Goal: Register for event/course

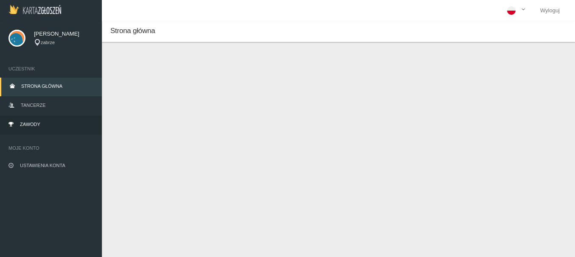
click at [29, 121] on link "Zawody" at bounding box center [51, 125] width 102 height 19
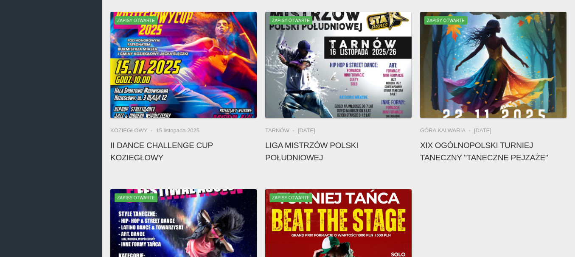
scroll to position [293, 0]
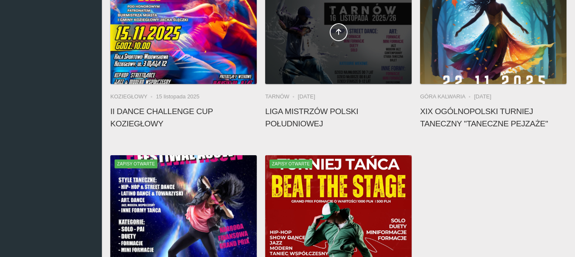
click at [329, 67] on div at bounding box center [338, 31] width 146 height 106
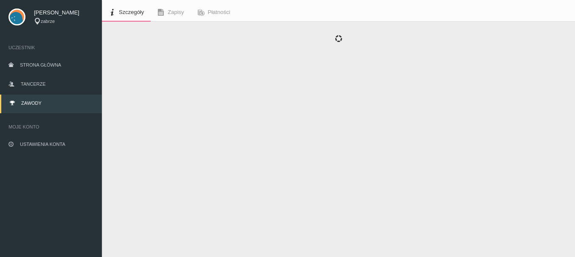
scroll to position [25, 0]
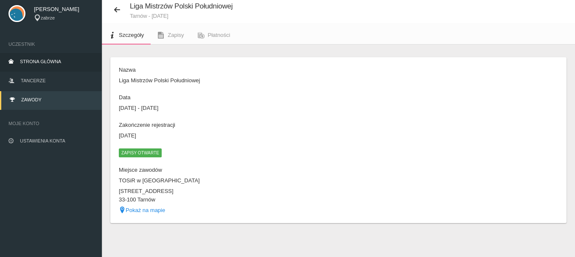
click at [41, 59] on span "Strona główna" at bounding box center [40, 61] width 41 height 5
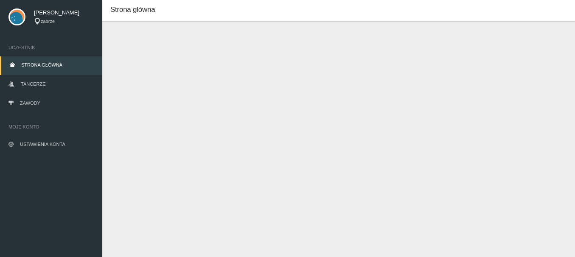
scroll to position [21, 0]
click at [32, 101] on span "Zawody" at bounding box center [30, 103] width 20 height 5
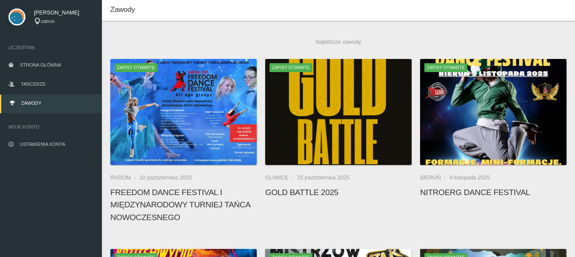
scroll to position [246, 0]
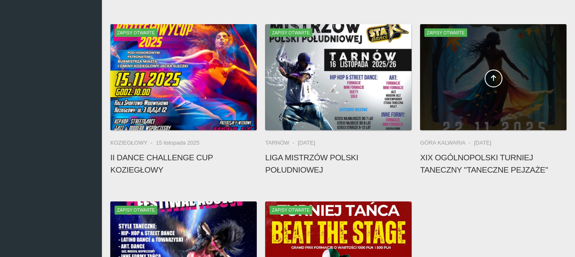
click at [510, 86] on span at bounding box center [493, 79] width 146 height 18
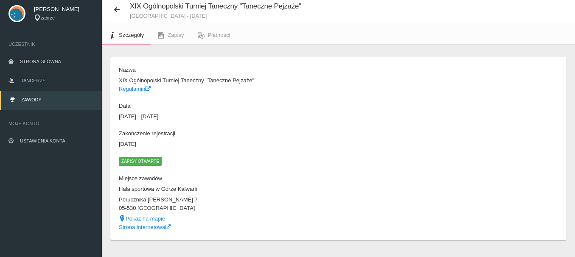
scroll to position [42, 0]
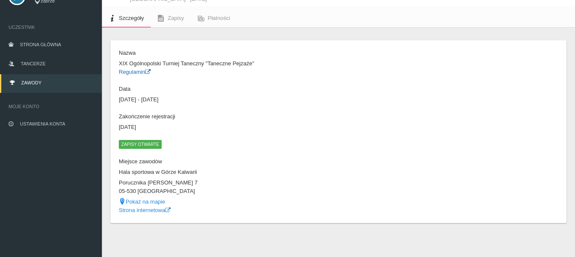
click at [130, 71] on link "Regulamin" at bounding box center [135, 72] width 32 height 6
click at [143, 209] on link "Strona internetowa" at bounding box center [145, 210] width 52 height 6
click at [31, 82] on span "Zawody" at bounding box center [31, 82] width 20 height 5
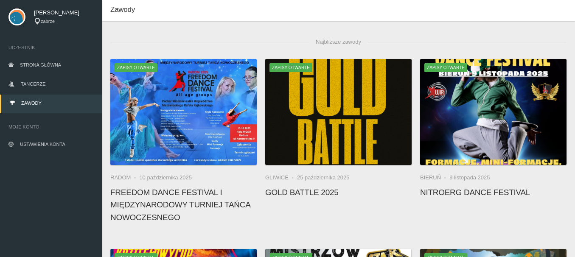
scroll to position [42, 0]
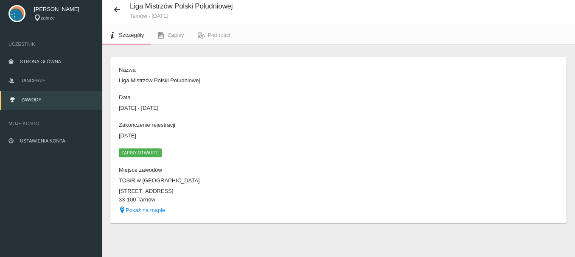
scroll to position [25, 0]
click at [141, 152] on span "Zapisy otwarte" at bounding box center [140, 153] width 43 height 8
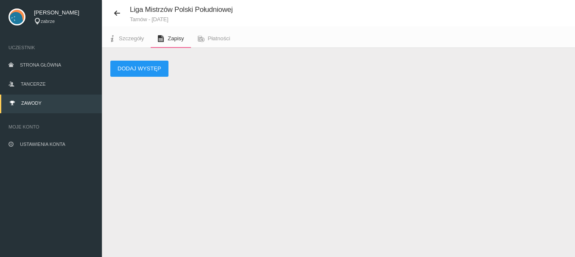
scroll to position [21, 0]
click at [144, 68] on button "Dodaj występ" at bounding box center [139, 69] width 58 height 16
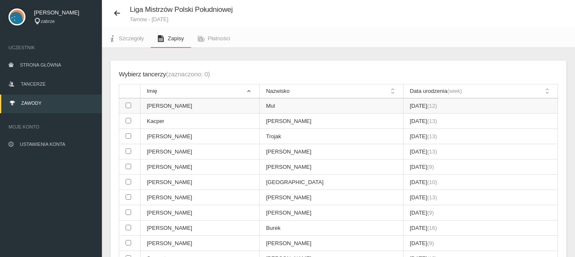
click at [127, 106] on input "checkbox" at bounding box center [129, 106] width 6 height 6
checkbox input "true"
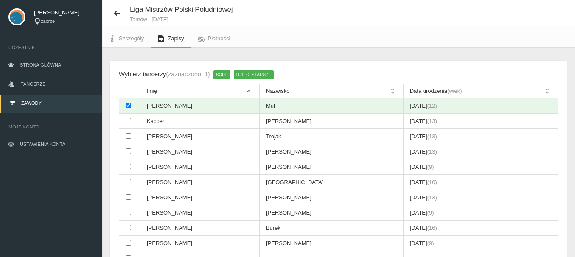
scroll to position [210, 0]
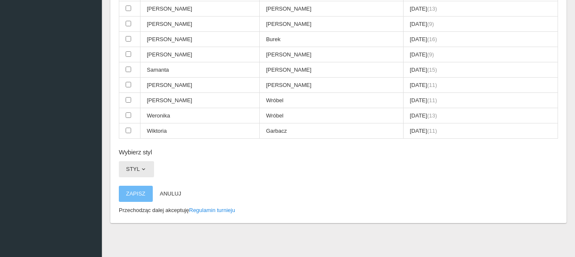
click at [144, 169] on span "button" at bounding box center [143, 169] width 7 height 7
click at [270, 170] on div "Wybierz tancerzy (zaznaczono: 1) SOLO DZIECI STARSZE Imię Nazwisko Data urodzen…" at bounding box center [338, 48] width 456 height 352
click at [130, 85] on input "checkbox" at bounding box center [129, 85] width 6 height 6
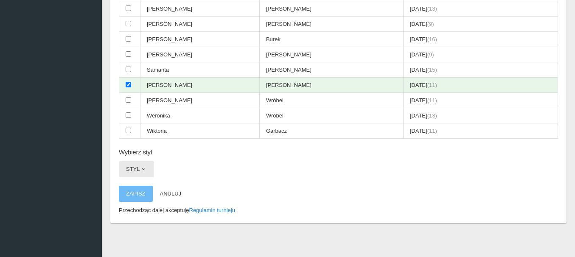
click at [143, 170] on span "button" at bounding box center [143, 169] width 7 height 7
click at [223, 171] on div "Wybierz tancerzy (zaznaczono: 2) DUET DZIECI STARSZE Imię Nazwisko Data urodzen…" at bounding box center [338, 48] width 456 height 352
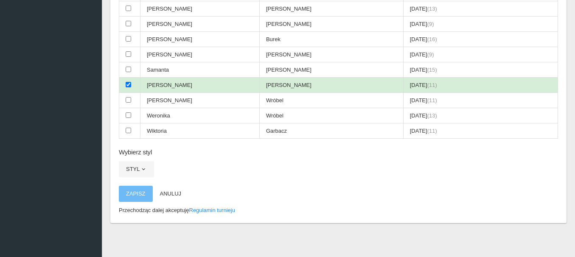
click at [126, 84] on input "checkbox" at bounding box center [129, 85] width 6 height 6
checkbox input "false"
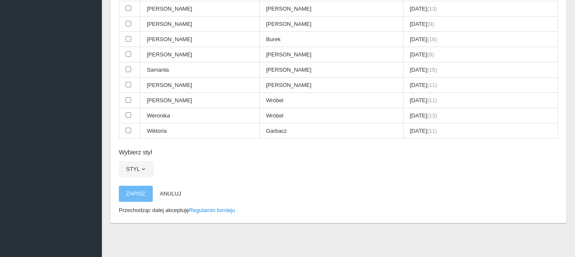
scroll to position [0, 0]
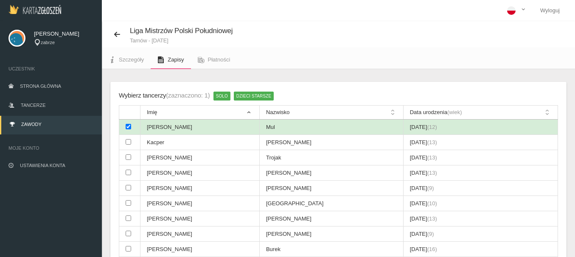
click at [126, 128] on input "checkbox" at bounding box center [129, 127] width 6 height 6
checkbox input "false"
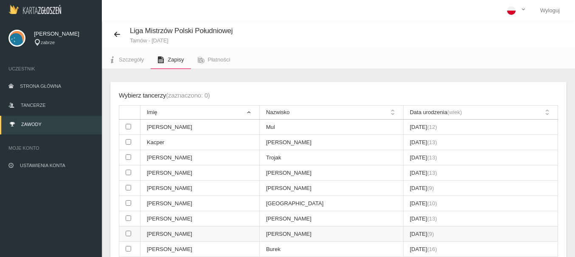
click at [127, 235] on input "checkbox" at bounding box center [129, 234] width 6 height 6
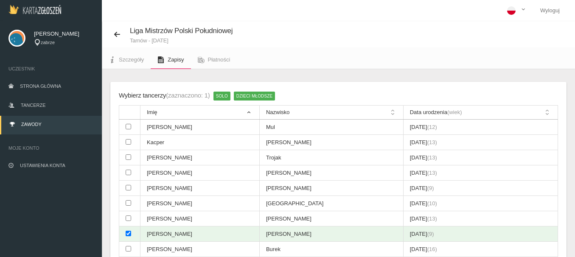
scroll to position [210, 0]
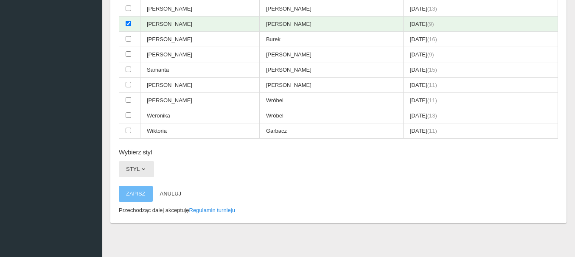
click at [142, 169] on span "button" at bounding box center [143, 169] width 7 height 7
click at [194, 167] on div "Wybierz tancerzy (zaznaczono: 1) SOLO DZIECI MŁODSZE Imię Nazwisko Data urodzen…" at bounding box center [338, 48] width 456 height 352
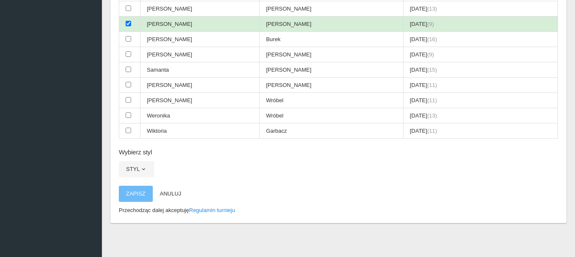
click at [128, 22] on input "checkbox" at bounding box center [129, 24] width 6 height 6
checkbox input "false"
